Goal: Check status: Check status

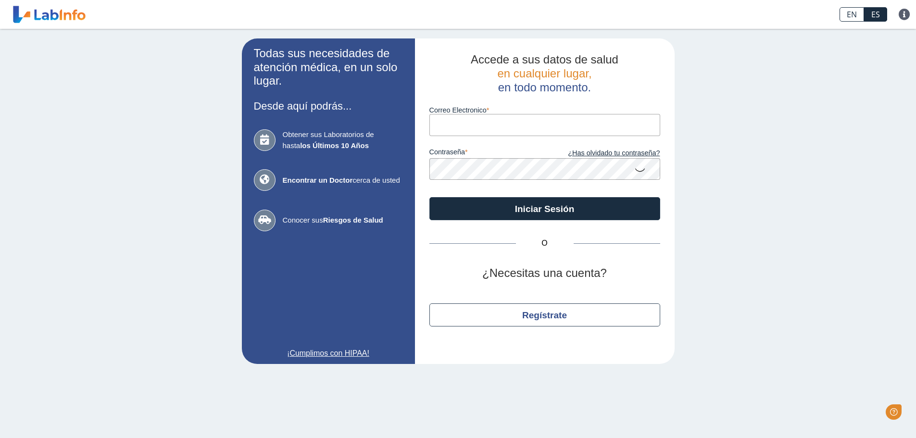
type input "[EMAIL_ADDRESS][DOMAIN_NAME]"
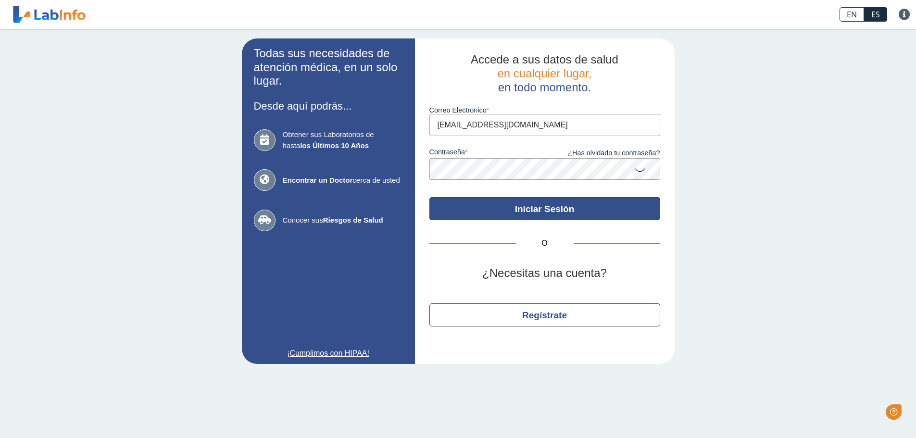
click at [560, 217] on button "Iniciar Sesión" at bounding box center [544, 208] width 231 height 23
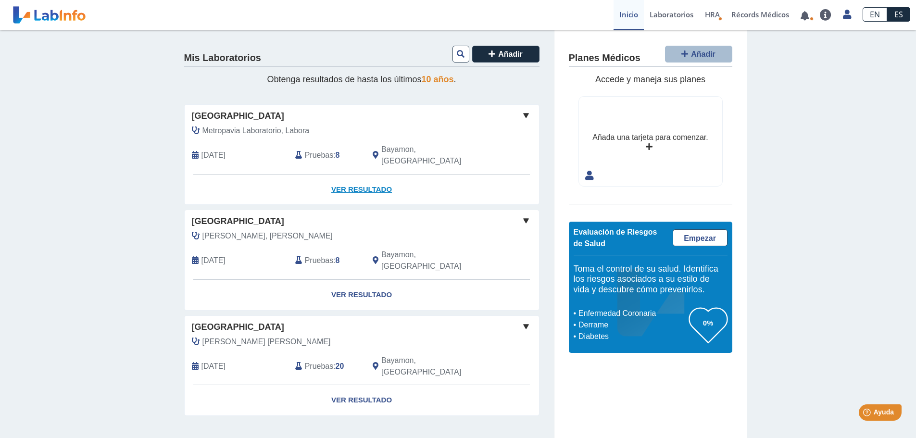
click at [344, 178] on link "Ver Resultado" at bounding box center [362, 190] width 354 height 30
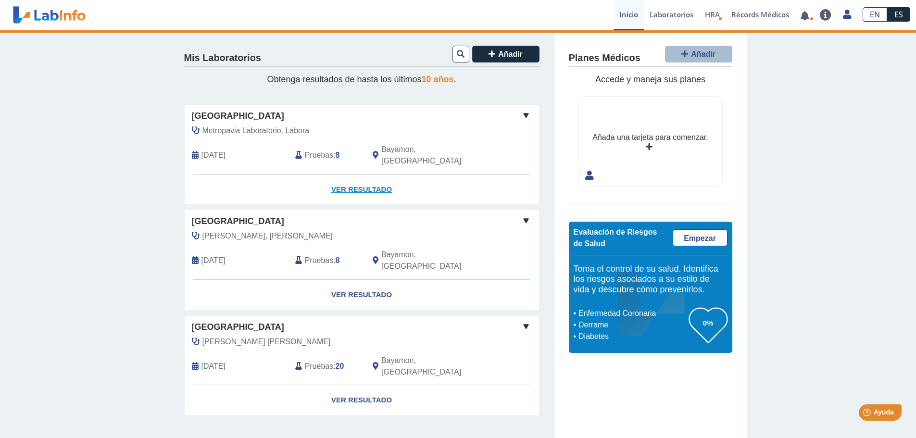
click at [374, 177] on link "Ver Resultado" at bounding box center [362, 190] width 354 height 30
click at [371, 177] on link "Ver Resultado" at bounding box center [362, 190] width 354 height 30
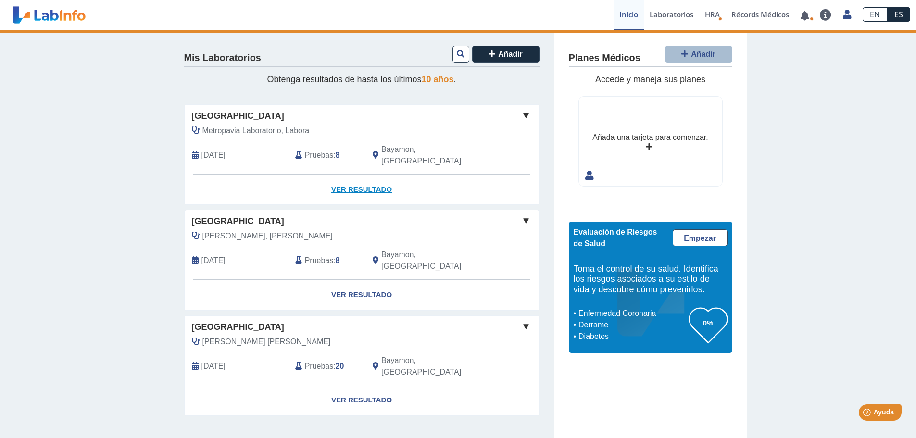
click at [371, 177] on link "Ver Resultado" at bounding box center [362, 190] width 354 height 30
click at [325, 150] on span "Pruebas" at bounding box center [319, 156] width 28 height 12
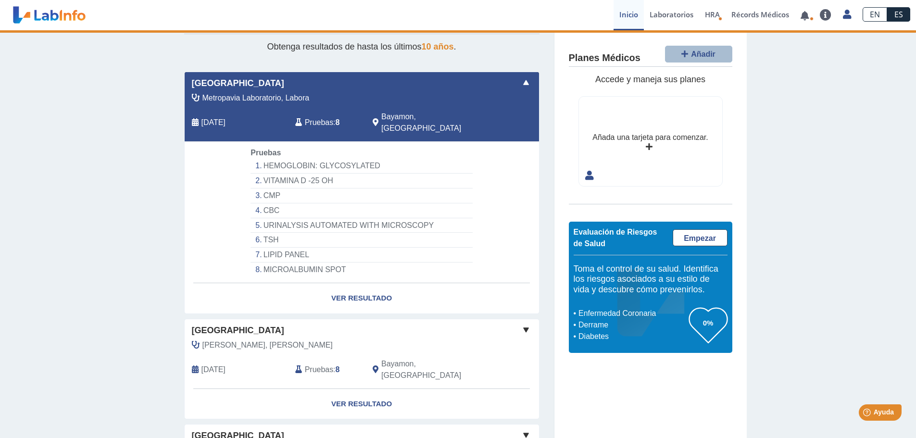
scroll to position [23, 0]
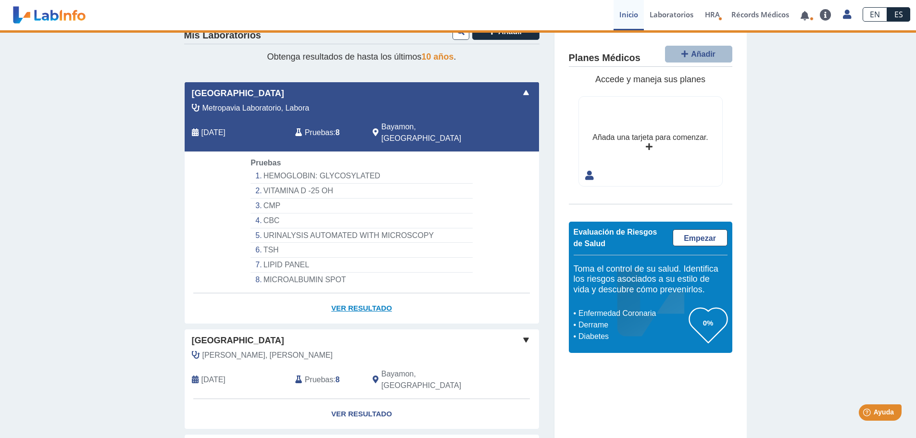
click at [358, 294] on link "Ver Resultado" at bounding box center [362, 308] width 354 height 30
click at [358, 295] on link "Ver Resultado" at bounding box center [362, 308] width 354 height 30
click at [358, 297] on link "Ver Resultado" at bounding box center [362, 308] width 354 height 30
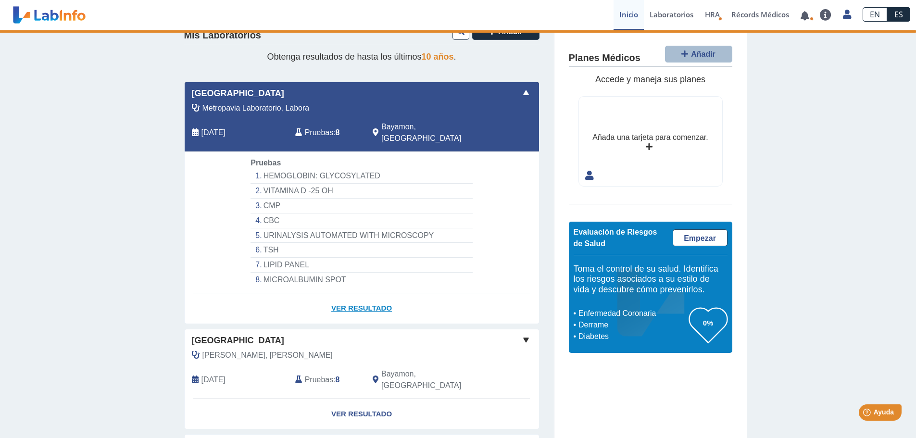
click at [358, 297] on link "Ver Resultado" at bounding box center [362, 308] width 354 height 30
click at [320, 129] on span "Pruebas" at bounding box center [319, 133] width 28 height 12
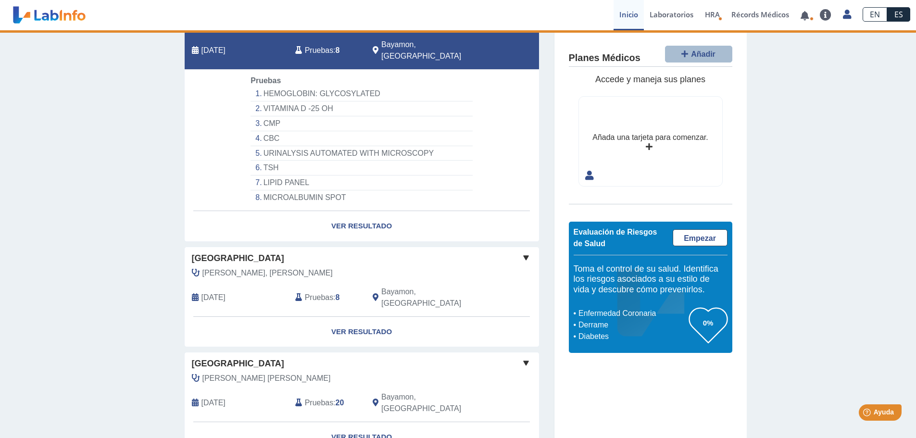
scroll to position [119, 0]
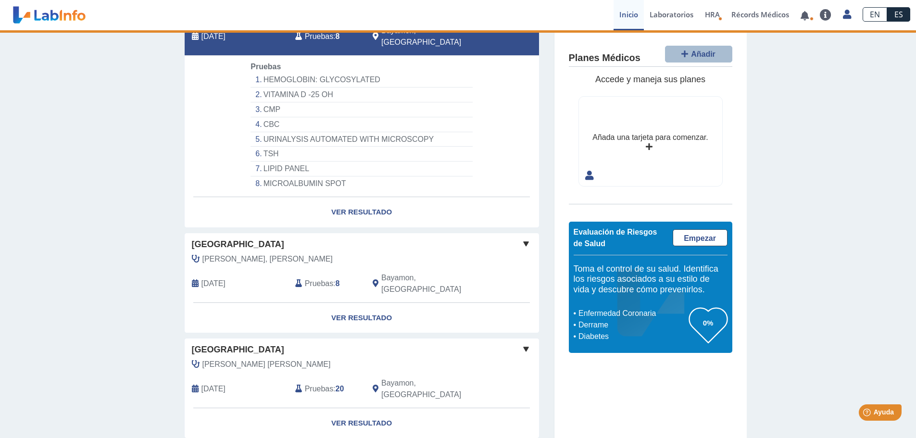
click at [336, 176] on li "MICROALBUMIN SPOT" at bounding box center [362, 183] width 222 height 14
click at [282, 162] on li "LIPID PANEL" at bounding box center [362, 169] width 222 height 15
click at [340, 204] on link "Ver Resultado" at bounding box center [362, 212] width 354 height 30
click at [342, 197] on link "Ver Resultado" at bounding box center [362, 212] width 354 height 30
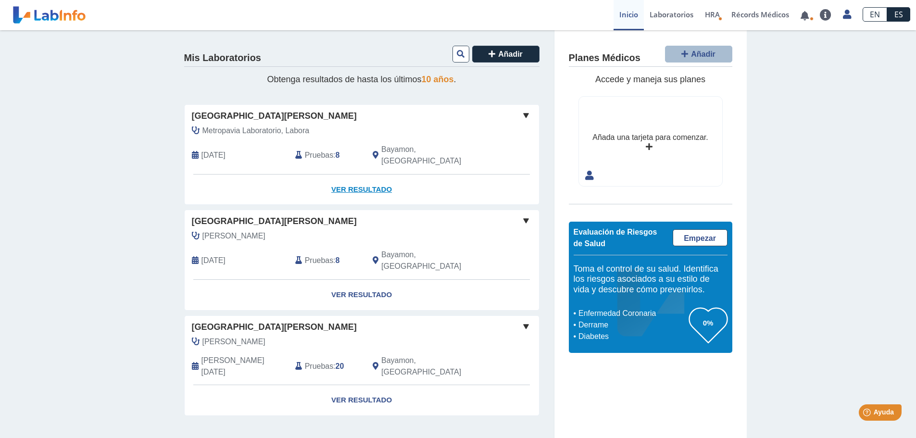
click at [330, 177] on link "Ver Resultado" at bounding box center [362, 190] width 354 height 30
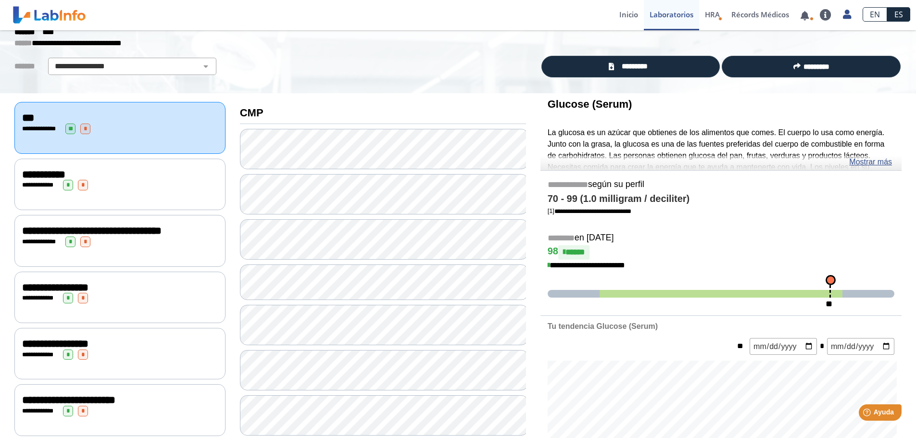
scroll to position [96, 0]
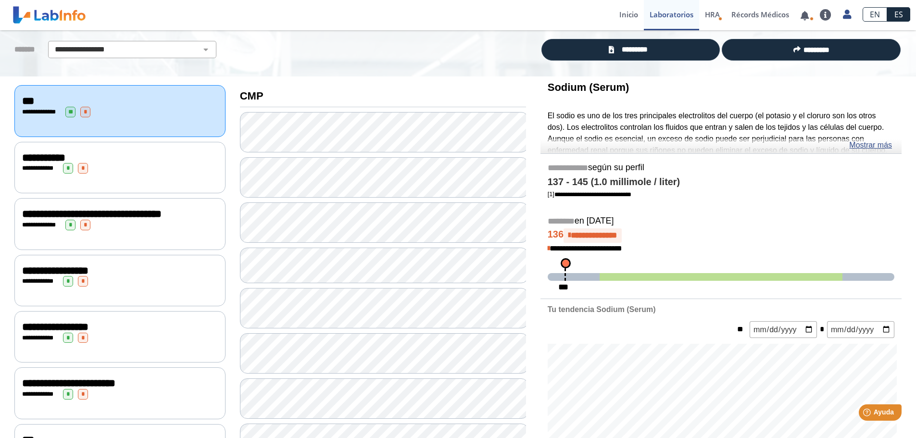
scroll to position [48, 0]
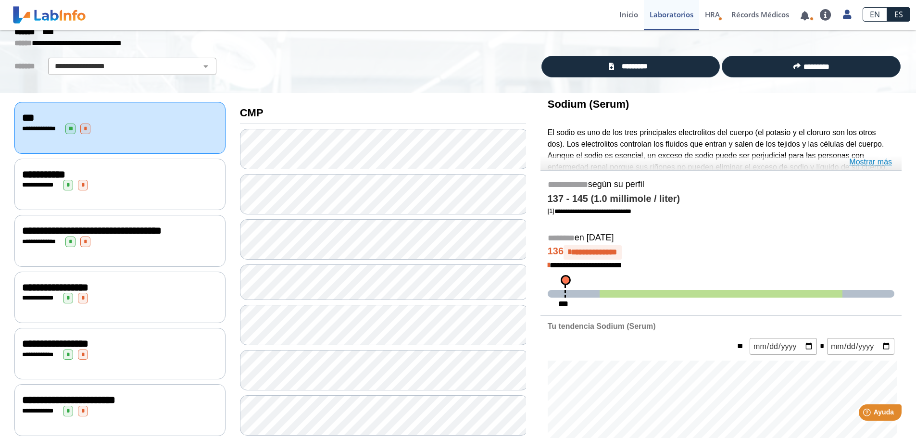
click at [888, 165] on link "Mostrar más" at bounding box center [870, 162] width 43 height 12
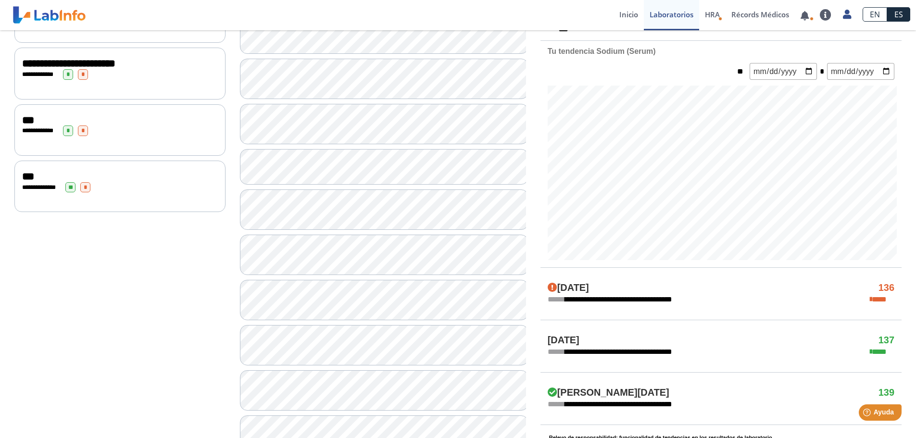
scroll to position [433, 0]
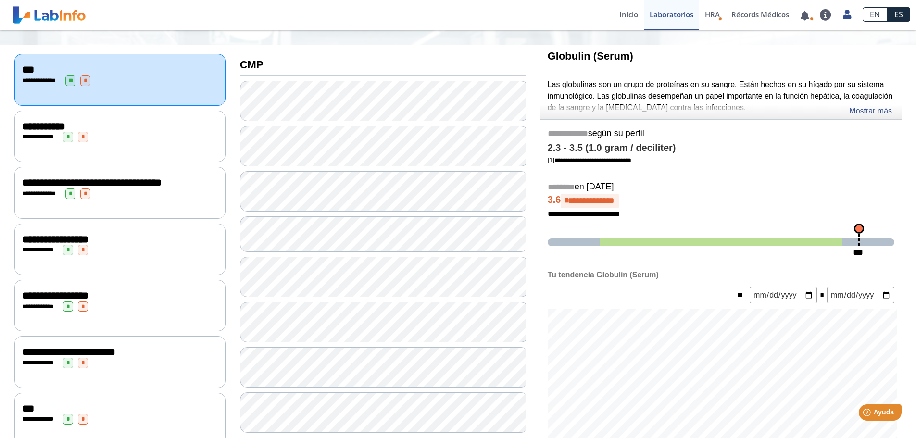
scroll to position [48, 0]
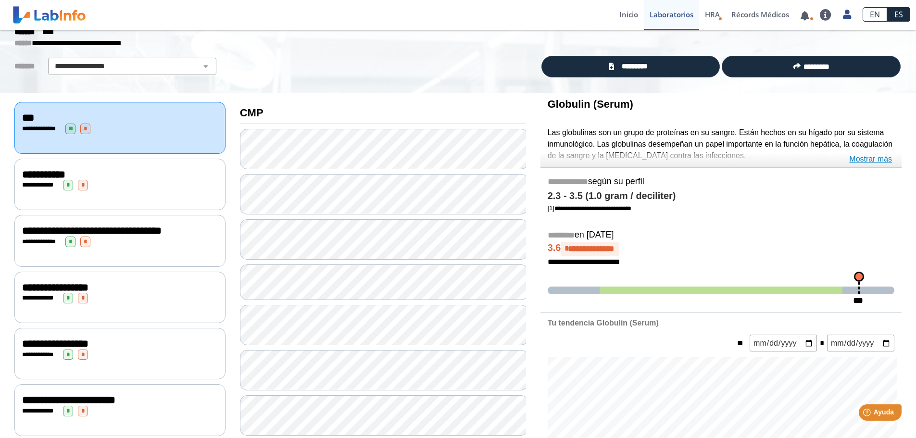
click at [856, 157] on link "Mostrar más" at bounding box center [870, 159] width 43 height 12
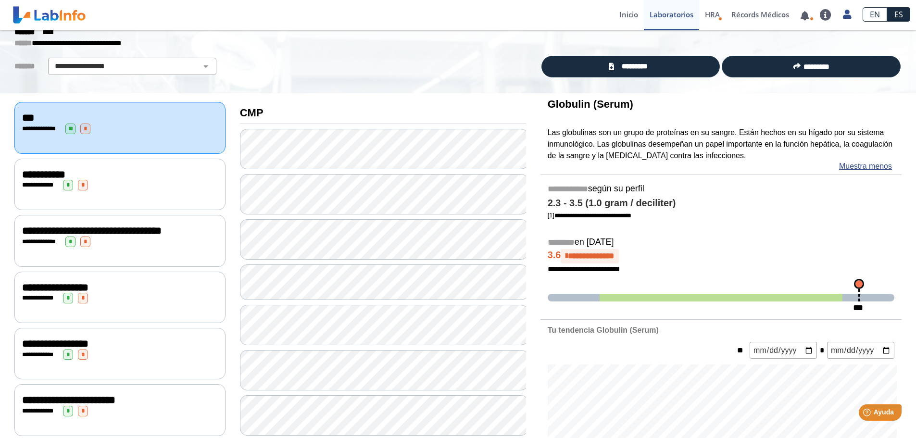
click at [163, 202] on div "**********" at bounding box center [119, 184] width 211 height 51
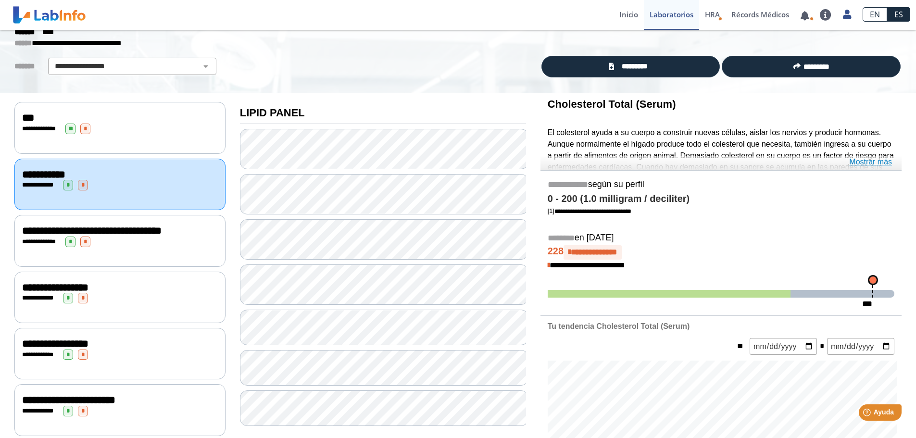
click at [885, 163] on link "Mostrar más" at bounding box center [870, 162] width 43 height 12
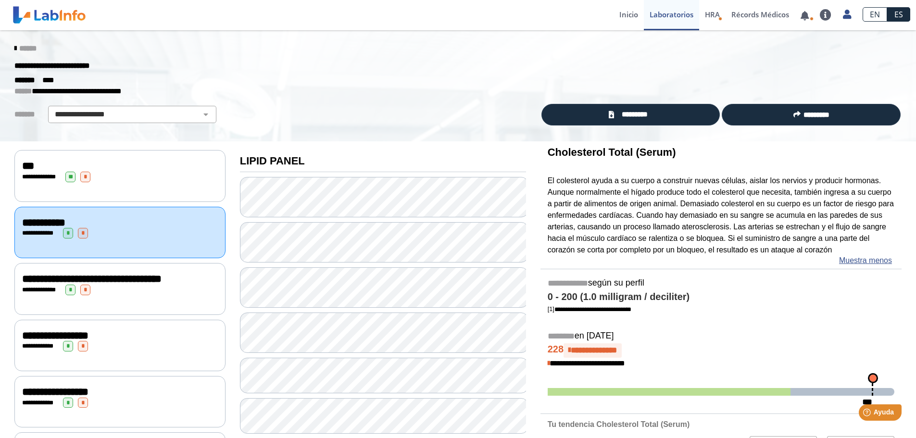
scroll to position [48, 0]
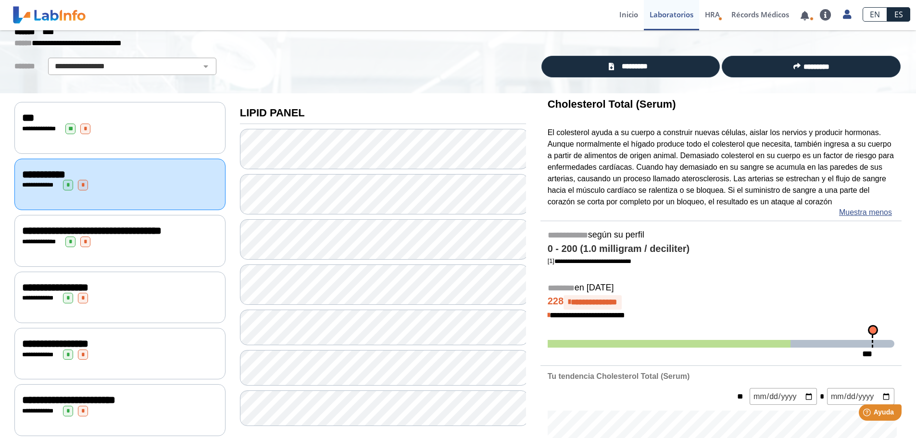
click at [153, 235] on div "**********" at bounding box center [120, 231] width 196 height 12
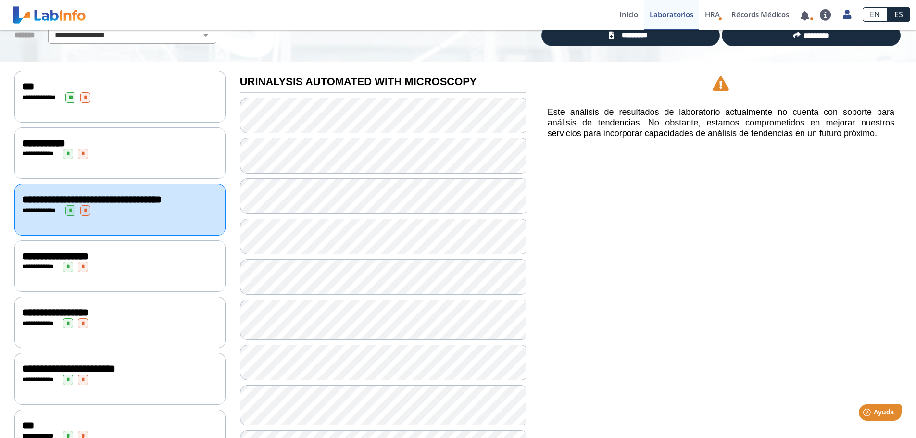
scroll to position [96, 0]
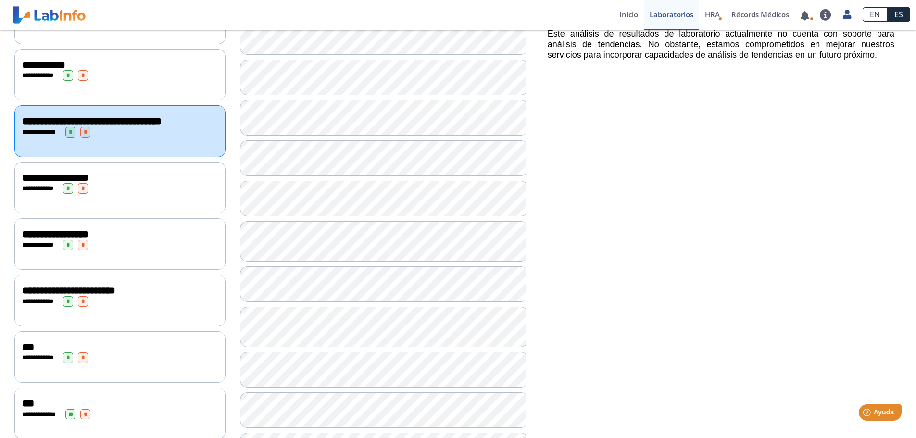
scroll to position [206, 0]
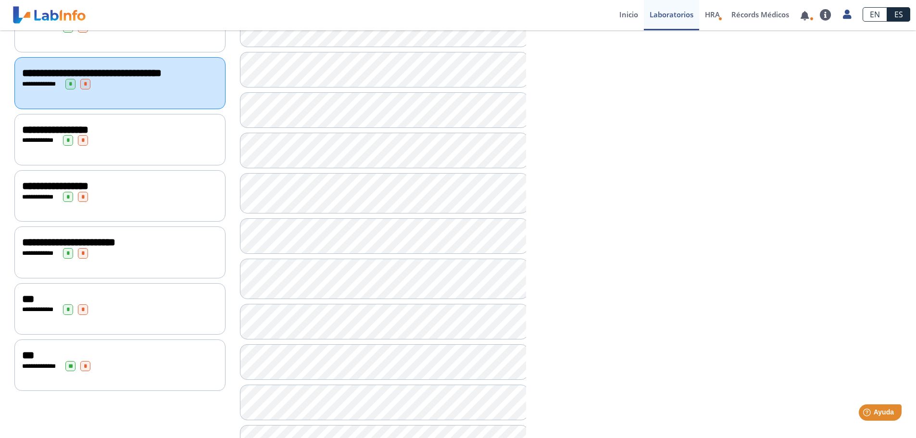
click at [159, 146] on div "**********" at bounding box center [120, 140] width 196 height 11
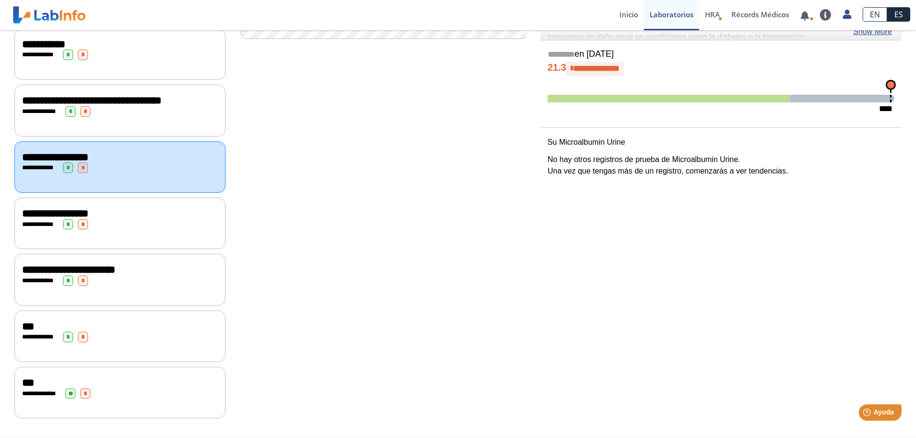
click at [148, 335] on div "**********" at bounding box center [120, 337] width 196 height 11
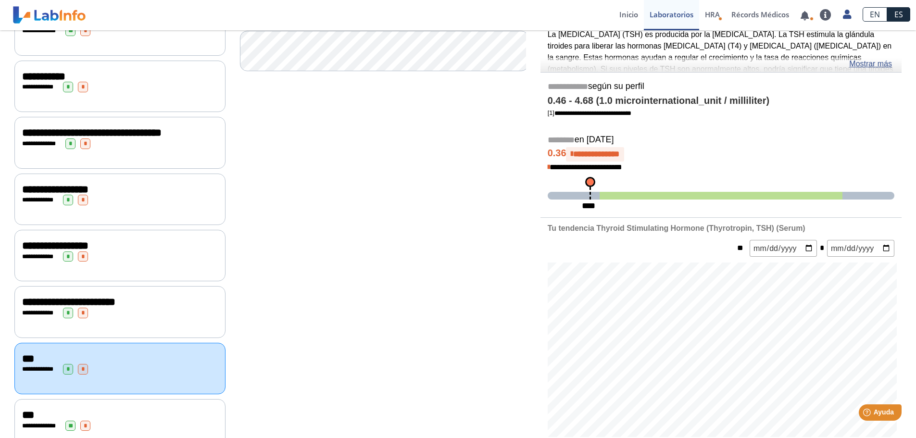
scroll to position [110, 0]
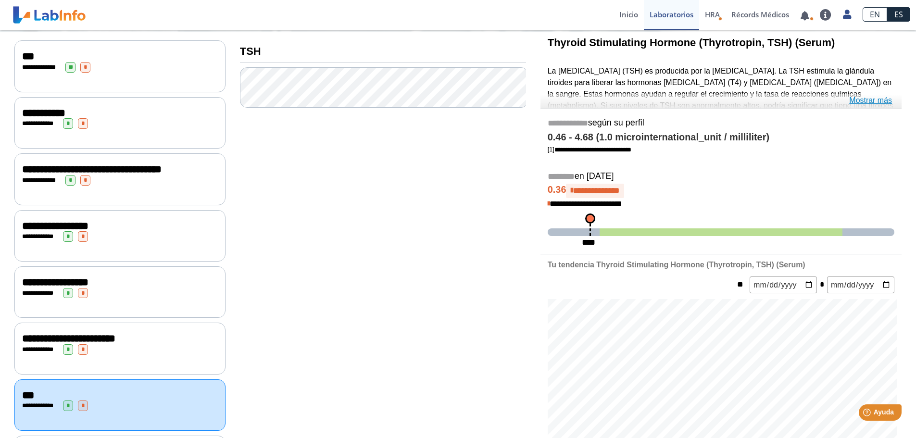
click at [869, 100] on link "Mostrar más" at bounding box center [870, 101] width 43 height 12
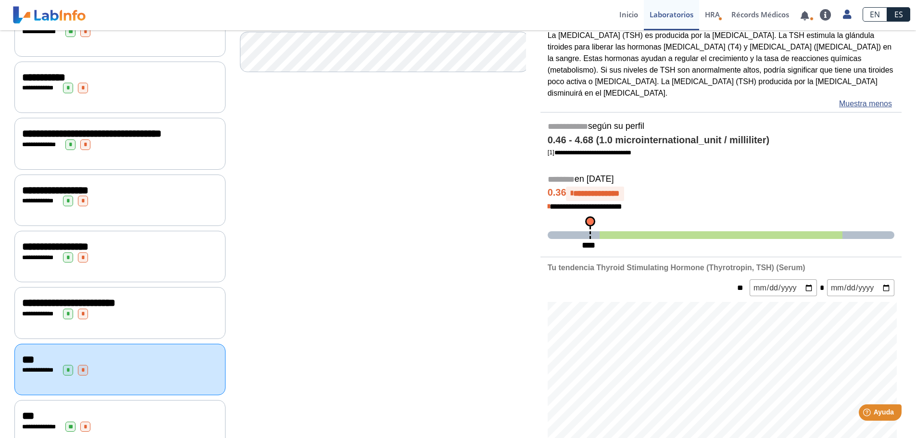
scroll to position [254, 0]
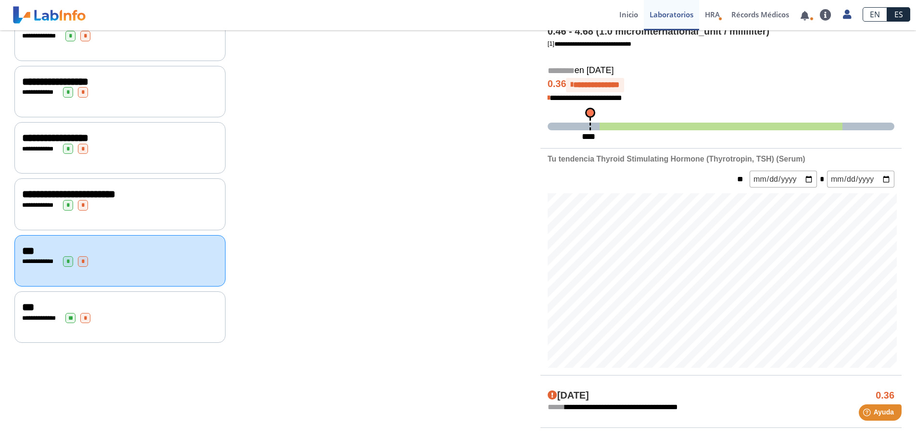
click at [169, 331] on div "**********" at bounding box center [119, 316] width 211 height 51
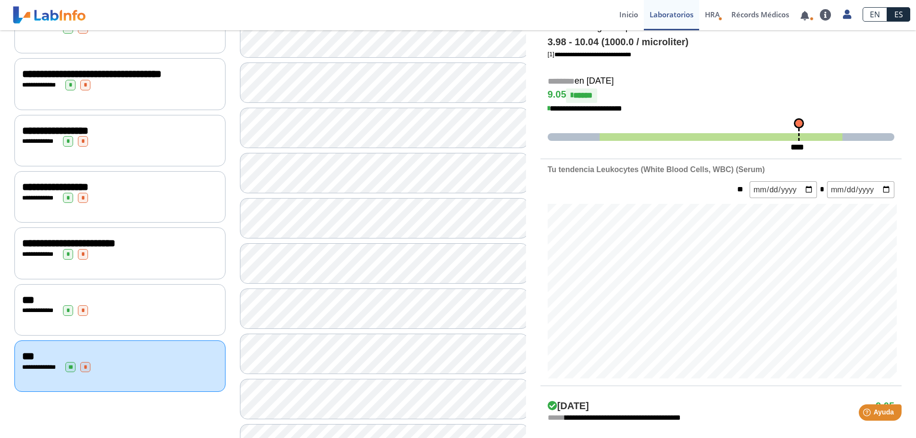
scroll to position [206, 0]
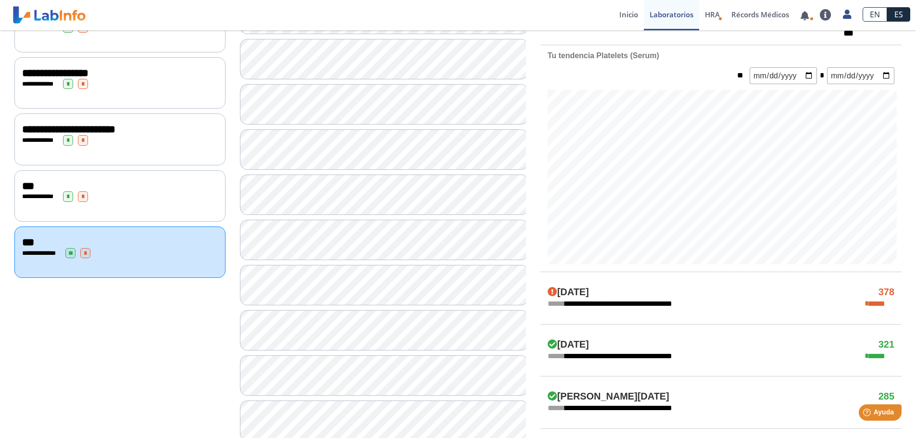
scroll to position [302, 0]
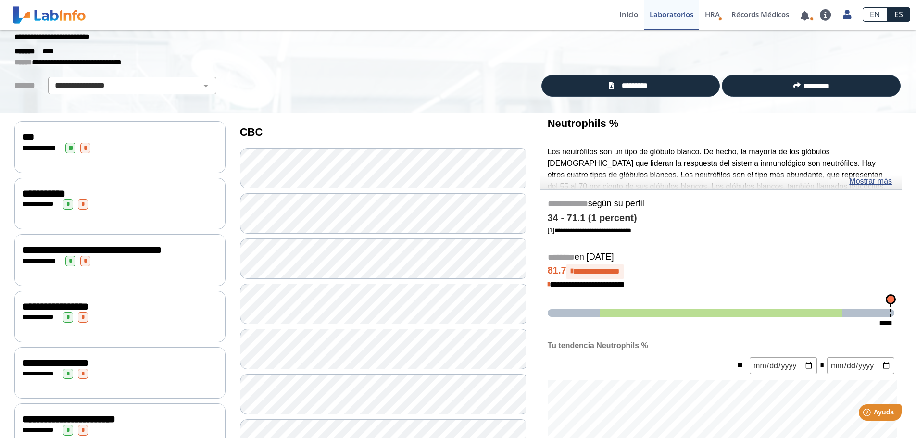
scroll to position [13, 0]
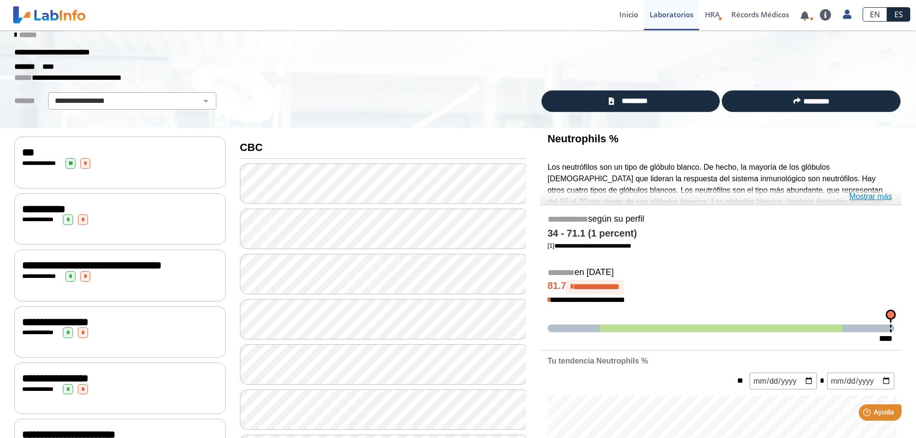
click at [878, 193] on link "Mostrar más" at bounding box center [870, 197] width 43 height 12
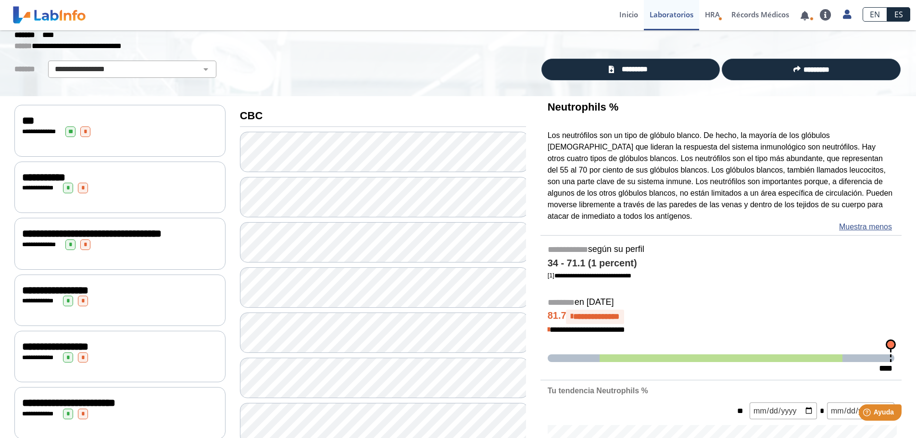
scroll to position [0, 0]
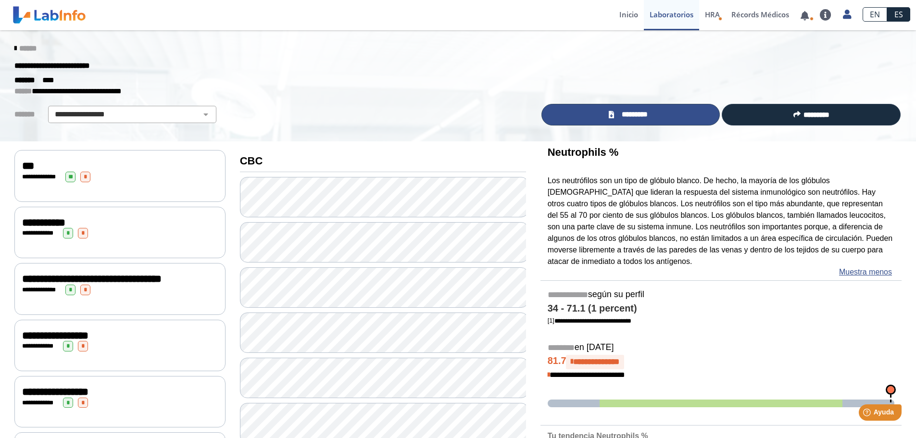
click at [679, 120] on link "*********" at bounding box center [630, 115] width 179 height 22
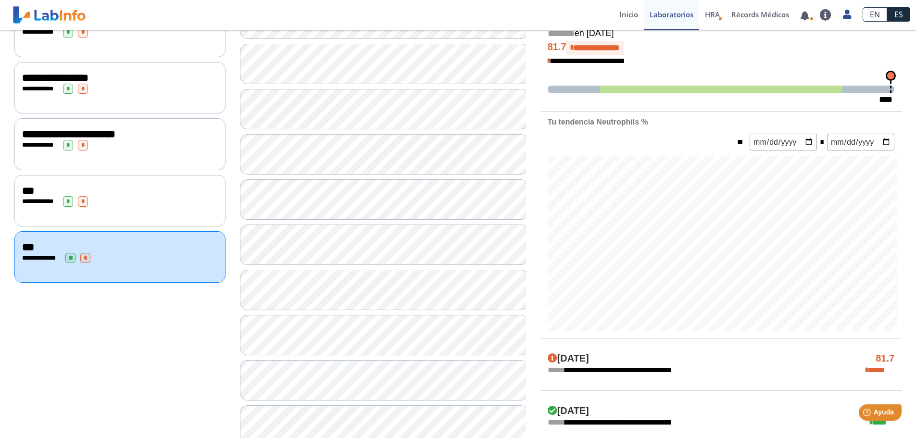
scroll to position [337, 0]
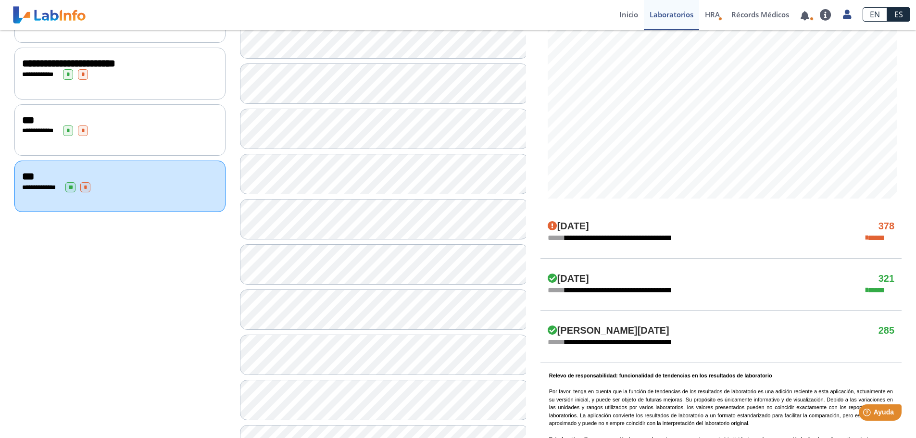
scroll to position [433, 0]
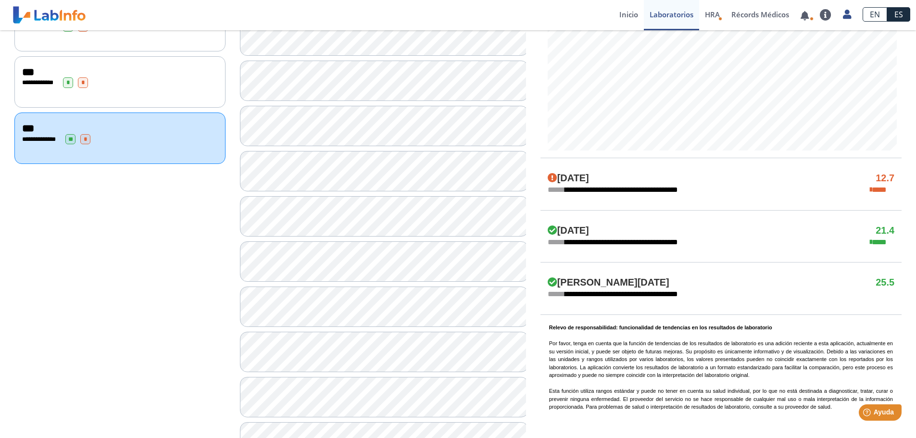
scroll to position [481, 0]
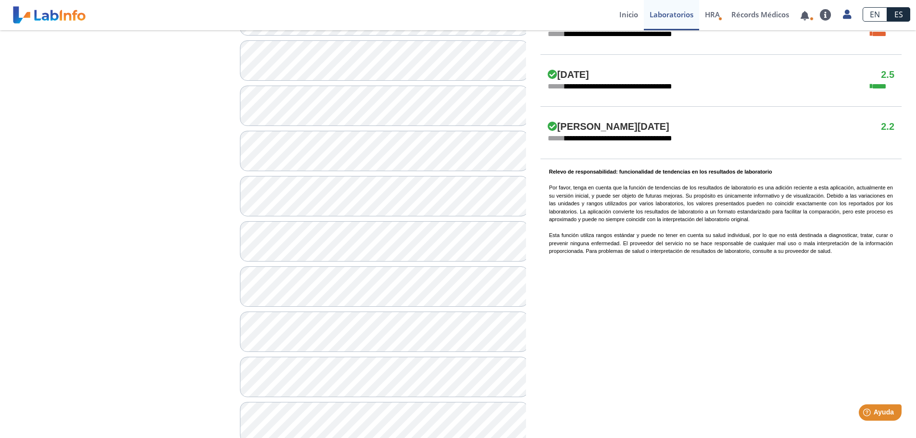
scroll to position [625, 0]
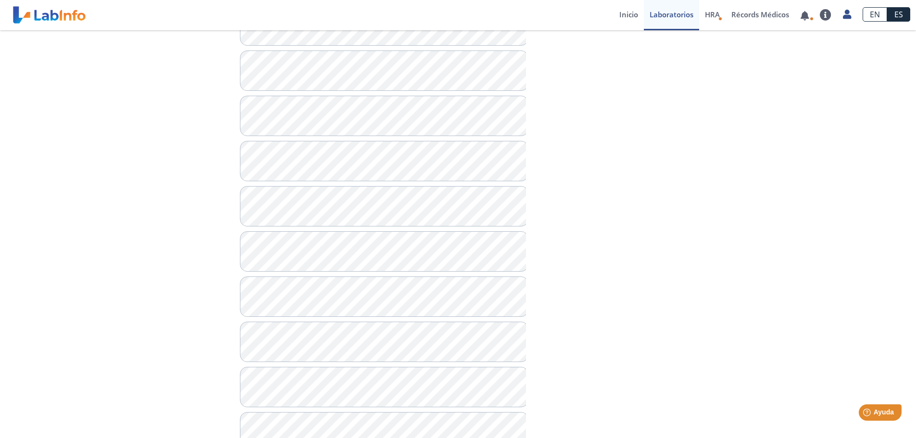
scroll to position [753, 0]
drag, startPoint x: 233, startPoint y: 296, endPoint x: 204, endPoint y: 295, distance: 28.4
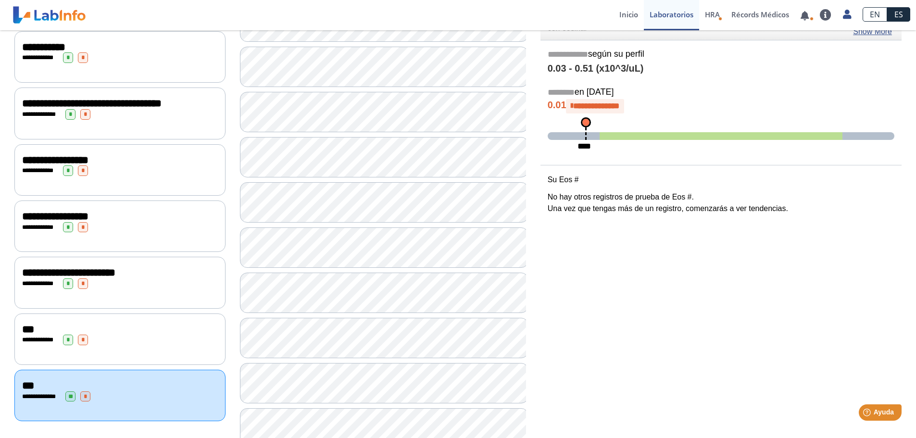
scroll to position [127, 0]
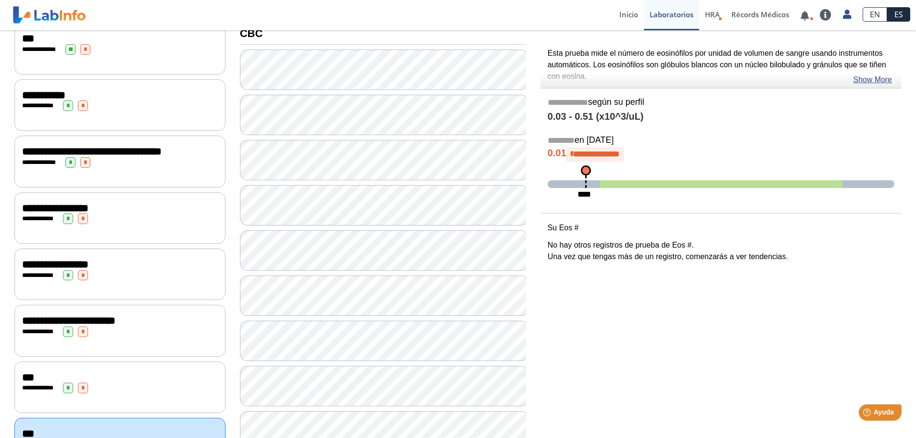
click at [156, 238] on div "**********" at bounding box center [119, 217] width 211 height 51
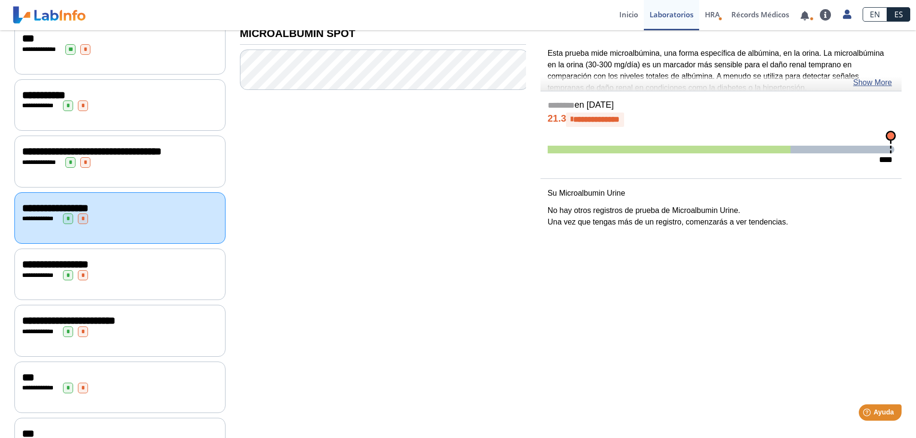
scroll to position [31, 0]
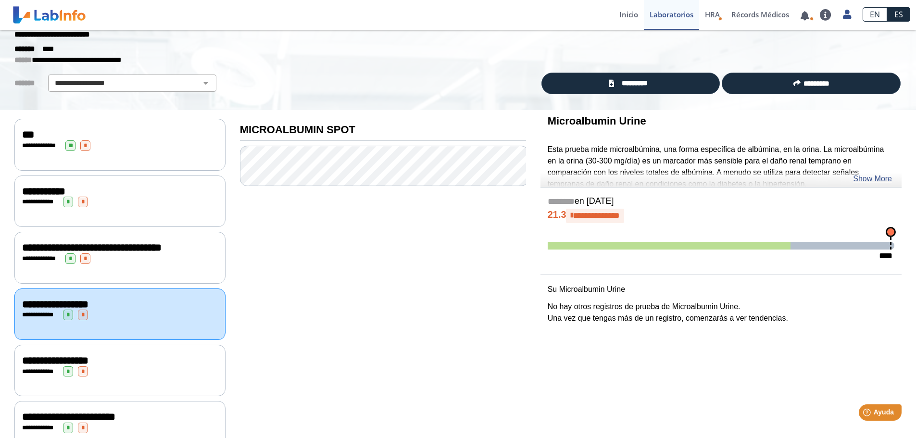
click at [150, 273] on div "**********" at bounding box center [119, 257] width 211 height 51
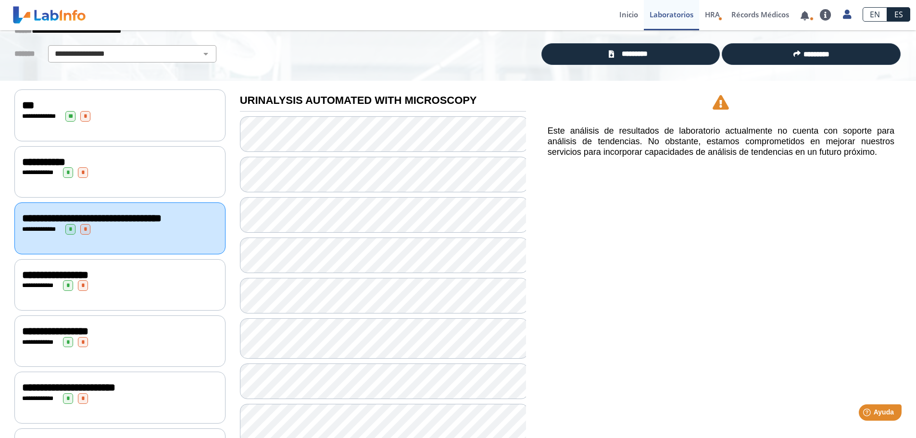
scroll to position [13, 0]
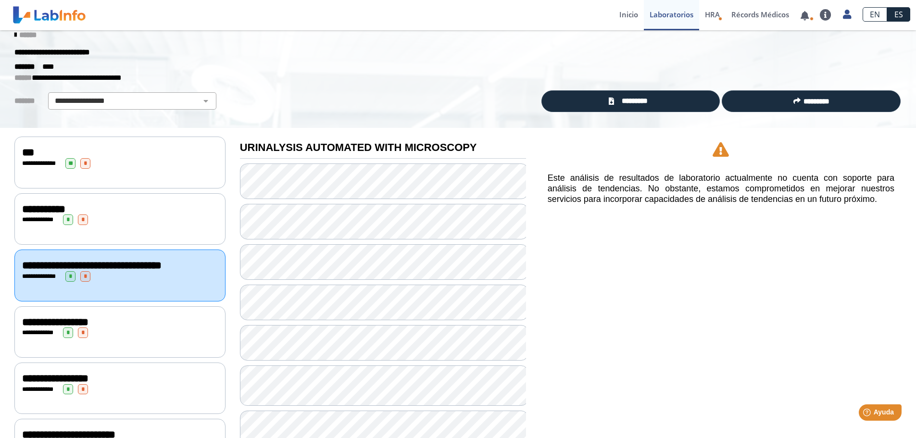
click at [159, 227] on div "**********" at bounding box center [119, 218] width 211 height 51
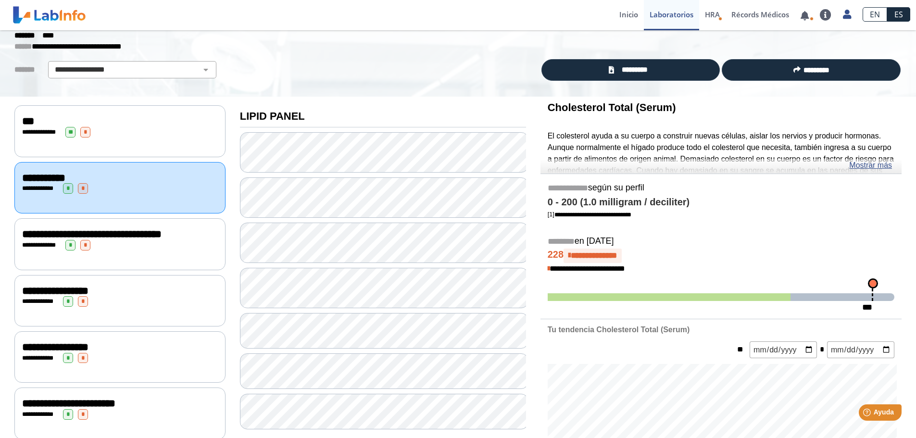
scroll to position [62, 0]
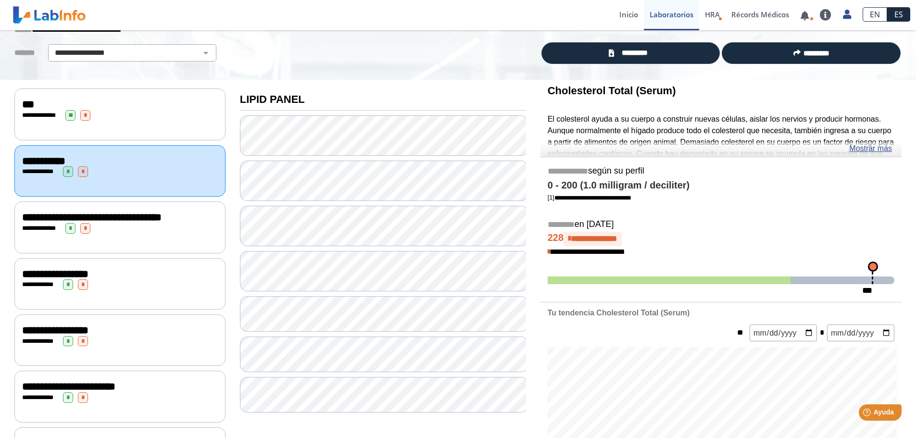
click at [136, 121] on div "**********" at bounding box center [119, 113] width 211 height 51
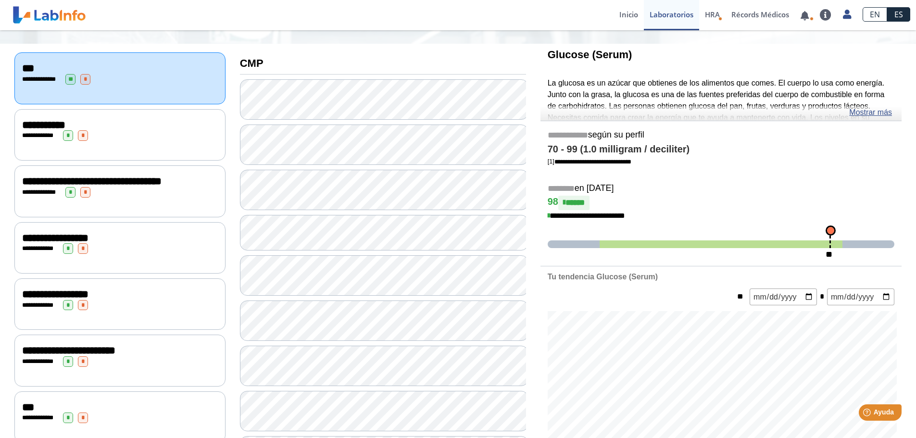
scroll to position [158, 0]
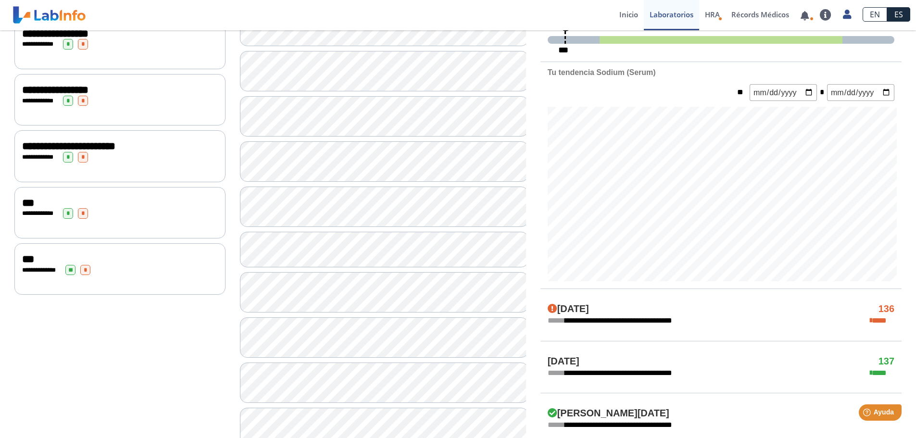
scroll to position [494, 0]
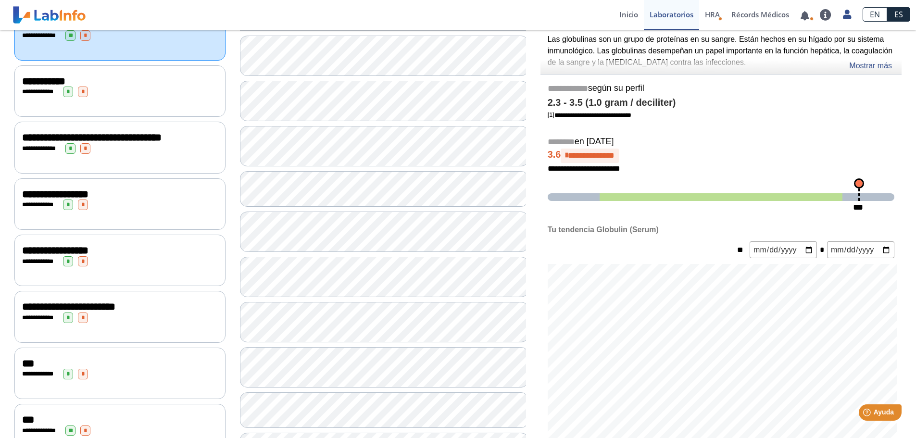
scroll to position [240, 0]
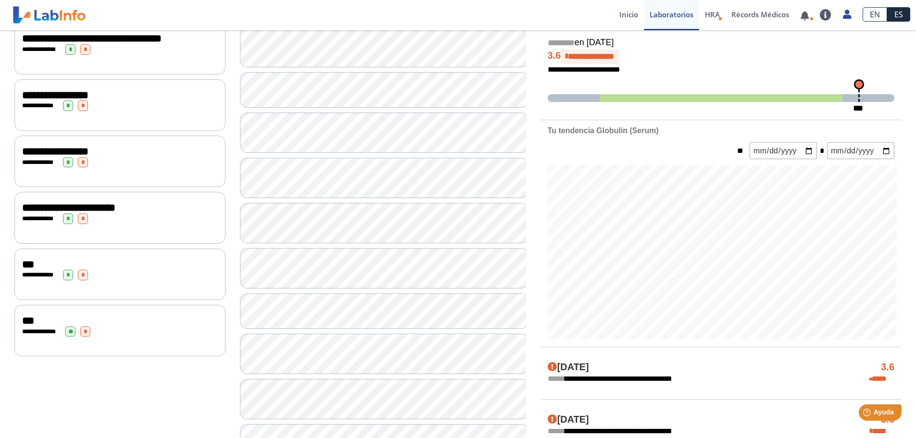
click at [156, 274] on div "**********" at bounding box center [120, 275] width 196 height 11
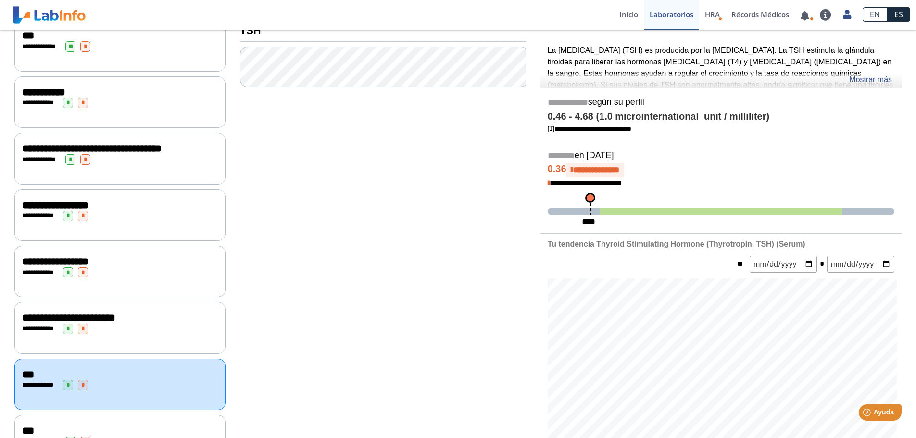
scroll to position [144, 0]
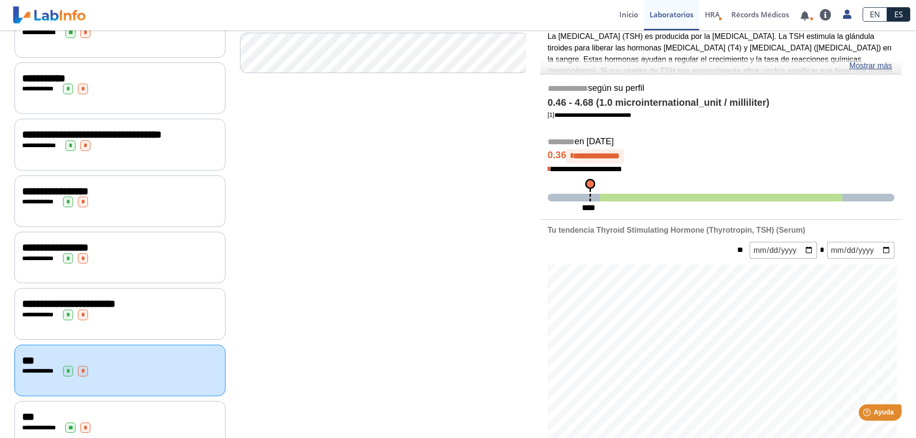
click at [113, 207] on div "**********" at bounding box center [120, 202] width 196 height 11
